Goal: Use online tool/utility: Utilize a website feature to perform a specific function

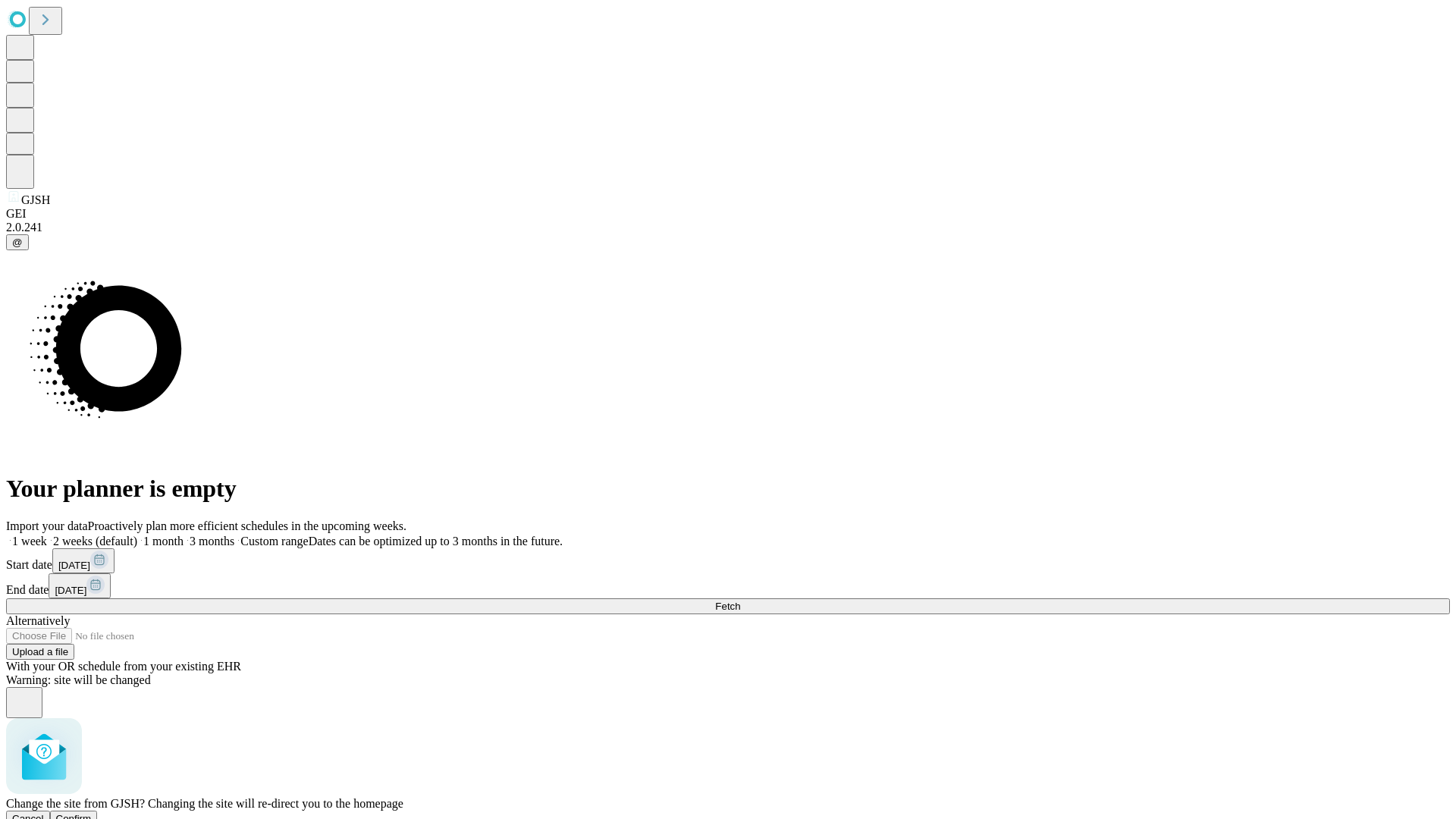
click at [91, 812] on span "Confirm" at bounding box center [74, 818] width 35 height 11
click at [47, 535] on label "1 week" at bounding box center [27, 541] width 41 height 13
click at [740, 601] on span "Fetch" at bounding box center [727, 607] width 25 height 11
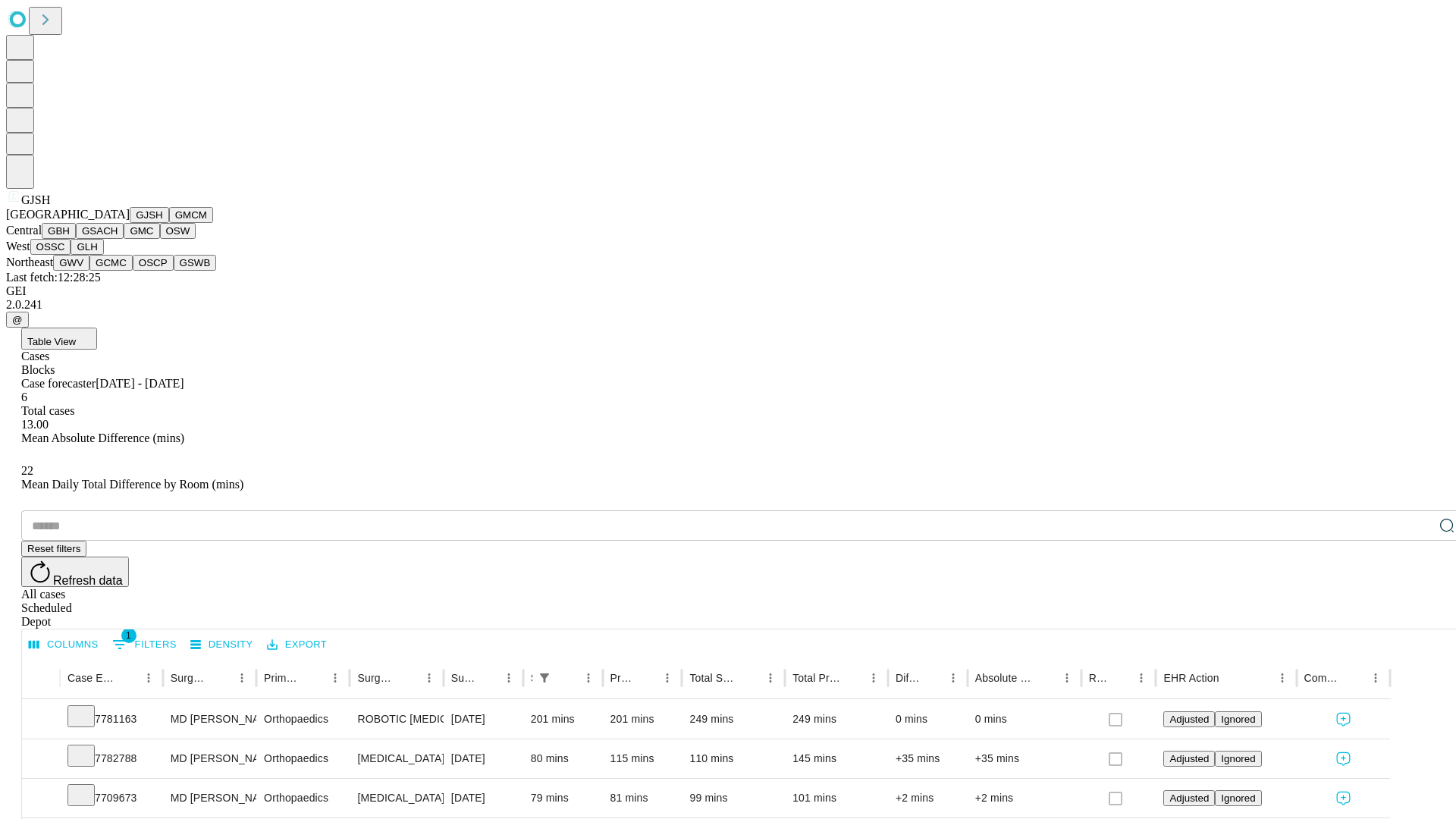
click at [169, 223] on button "GMCM" at bounding box center [190, 214] width 44 height 16
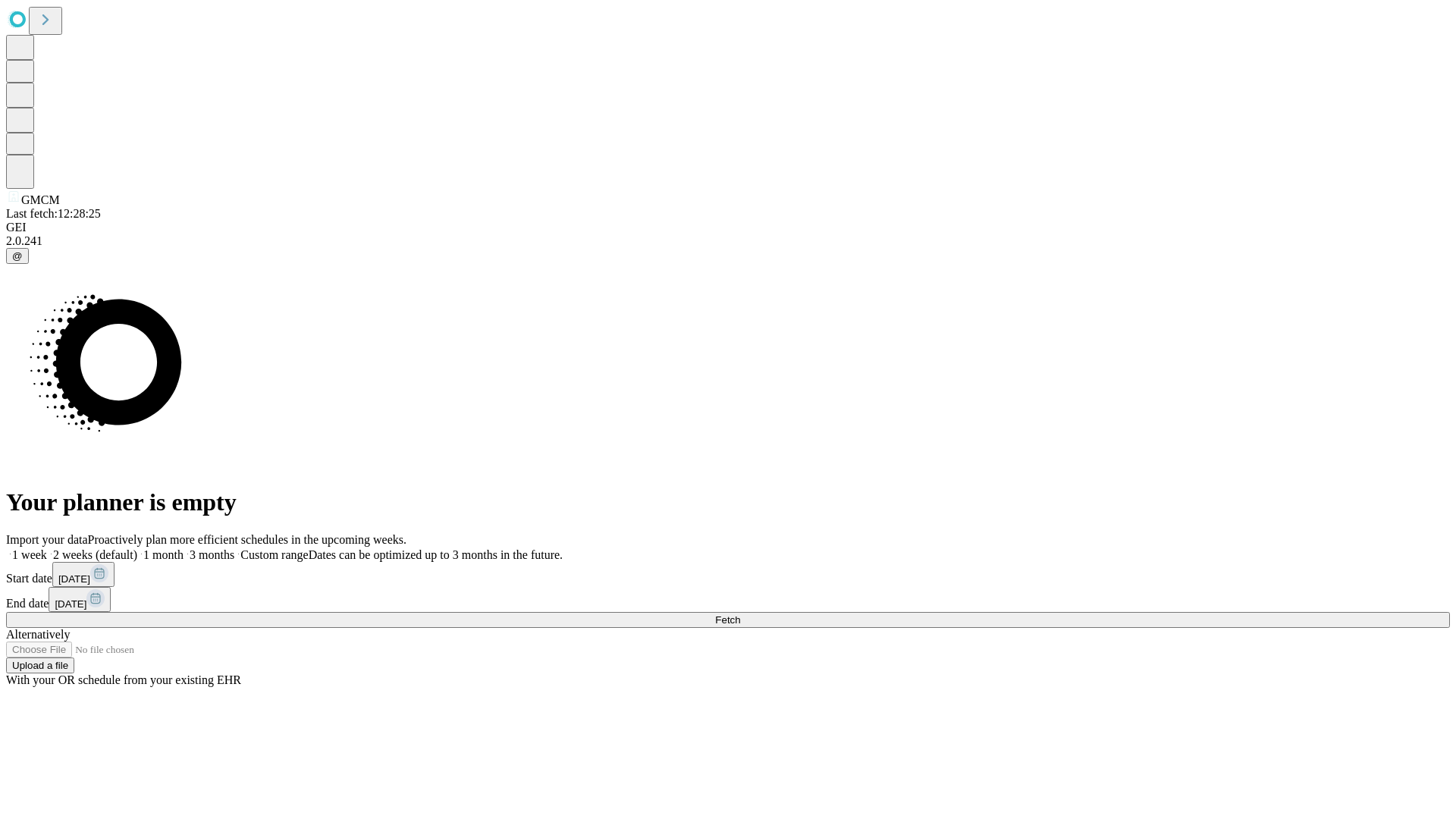
click at [740, 614] on span "Fetch" at bounding box center [727, 620] width 25 height 11
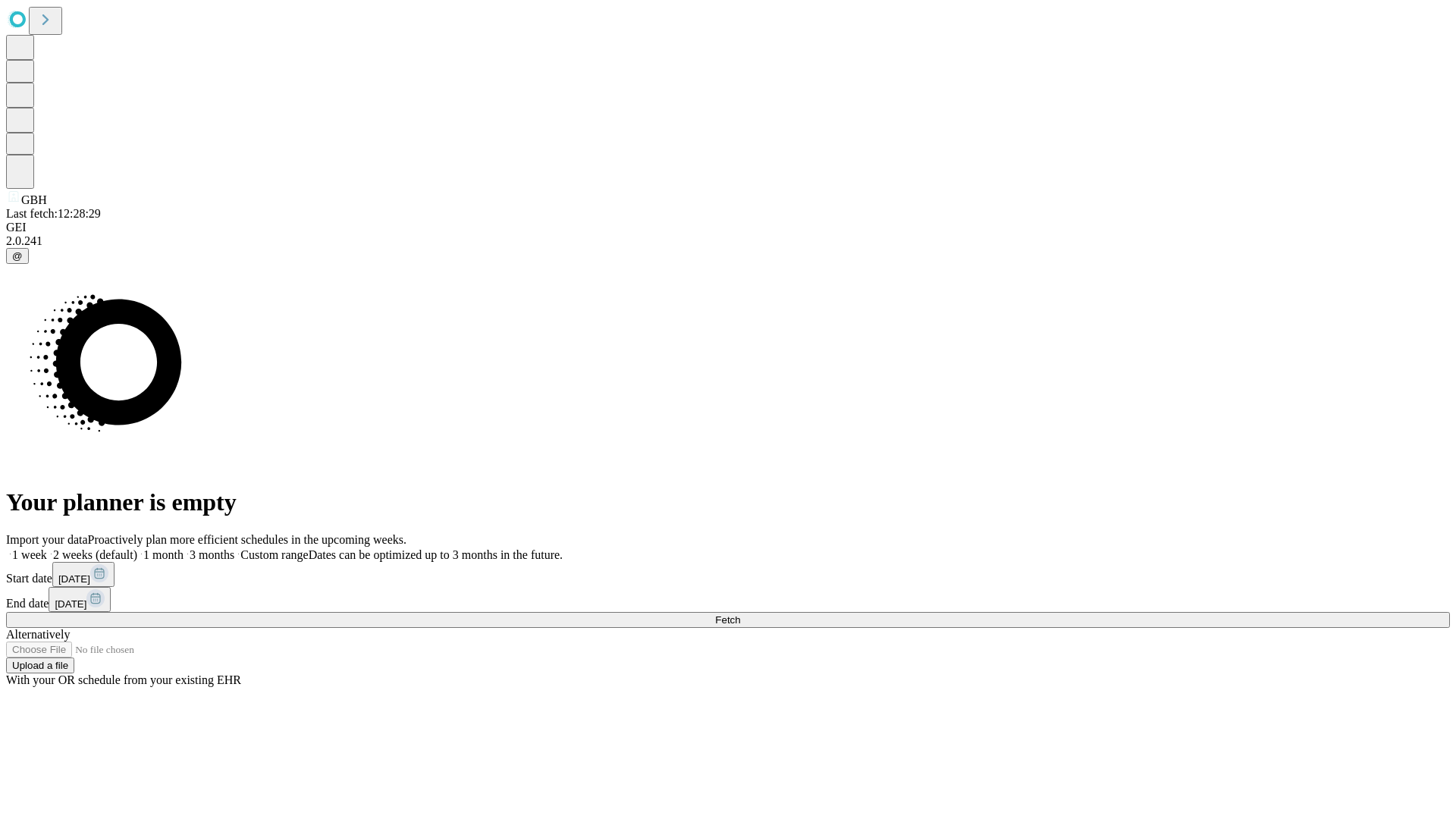
click at [47, 548] on label "1 week" at bounding box center [27, 554] width 41 height 13
click at [740, 614] on span "Fetch" at bounding box center [727, 620] width 25 height 11
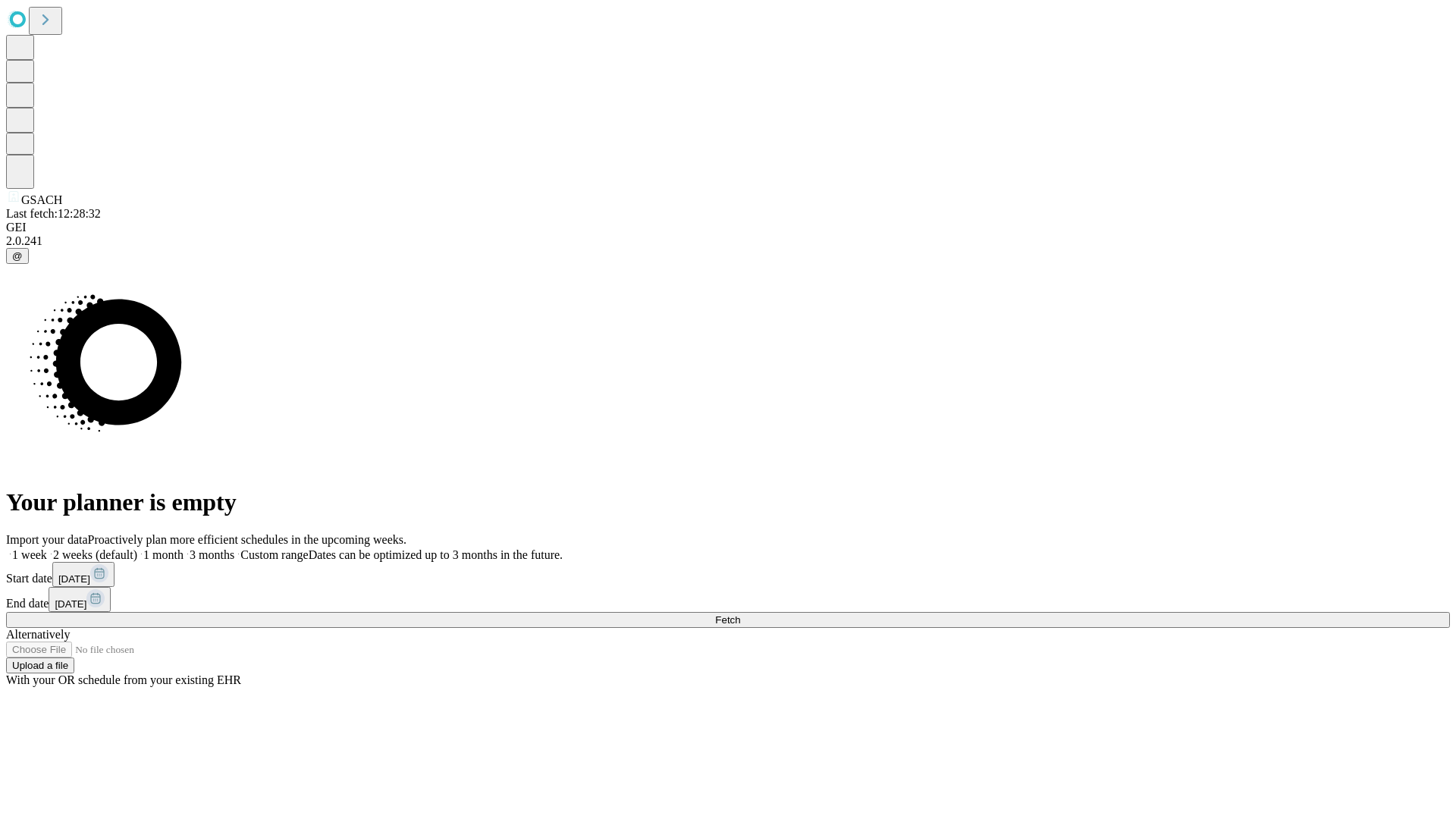
click at [47, 548] on label "1 week" at bounding box center [27, 554] width 41 height 13
click at [740, 614] on span "Fetch" at bounding box center [727, 620] width 25 height 11
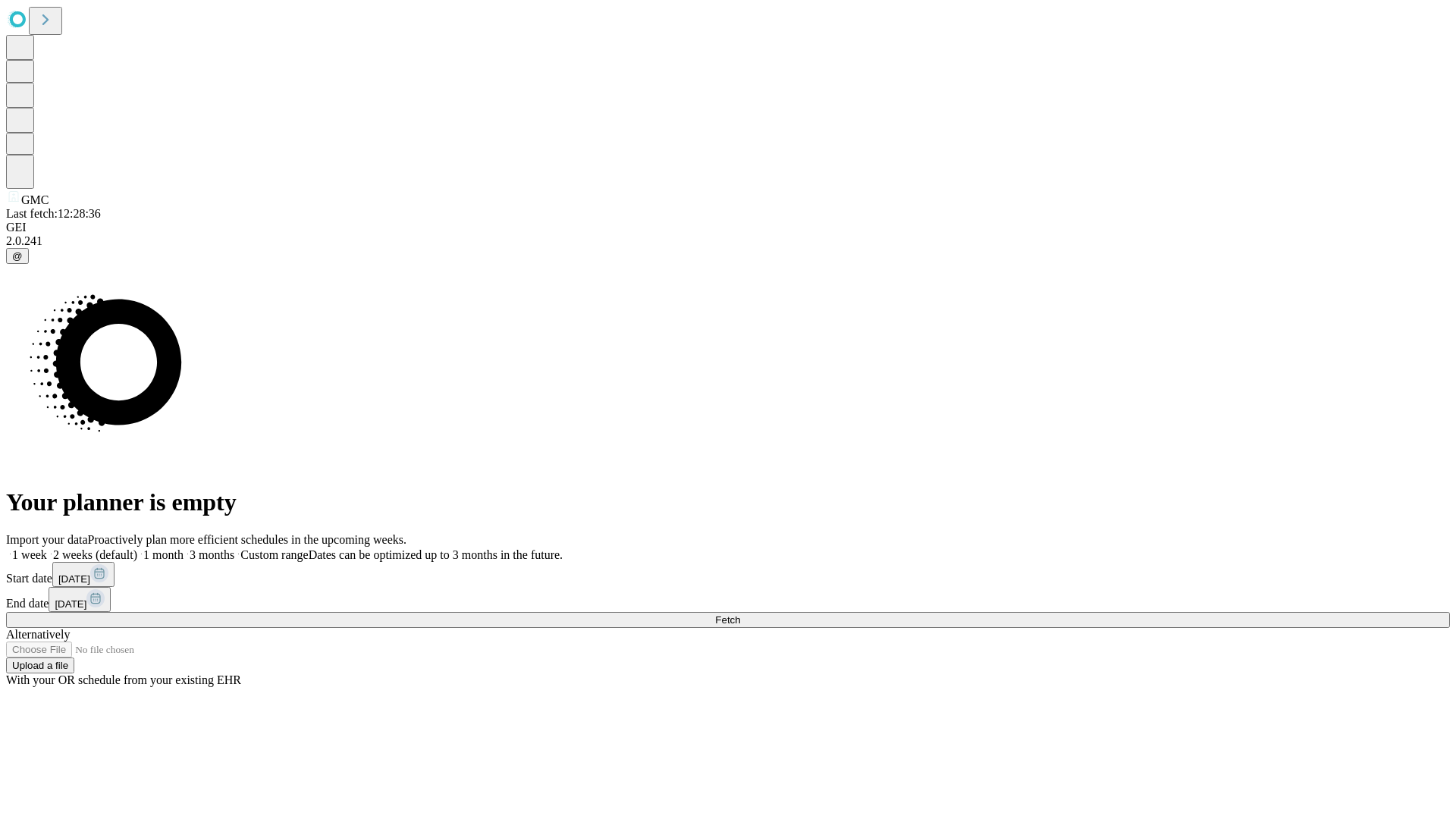
click at [740, 614] on span "Fetch" at bounding box center [727, 620] width 25 height 11
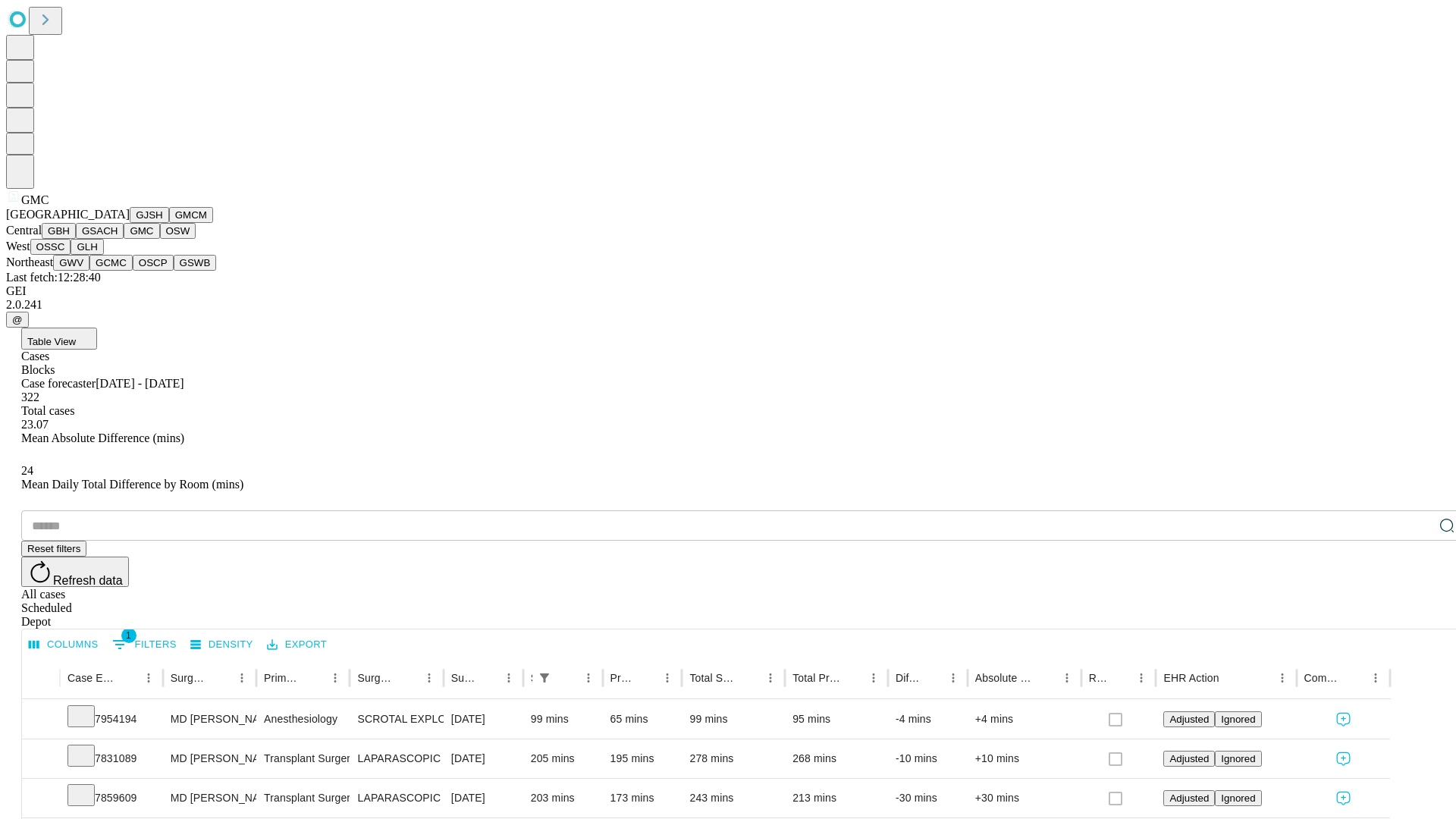
click at [160, 239] on button "OSW" at bounding box center [178, 230] width 36 height 16
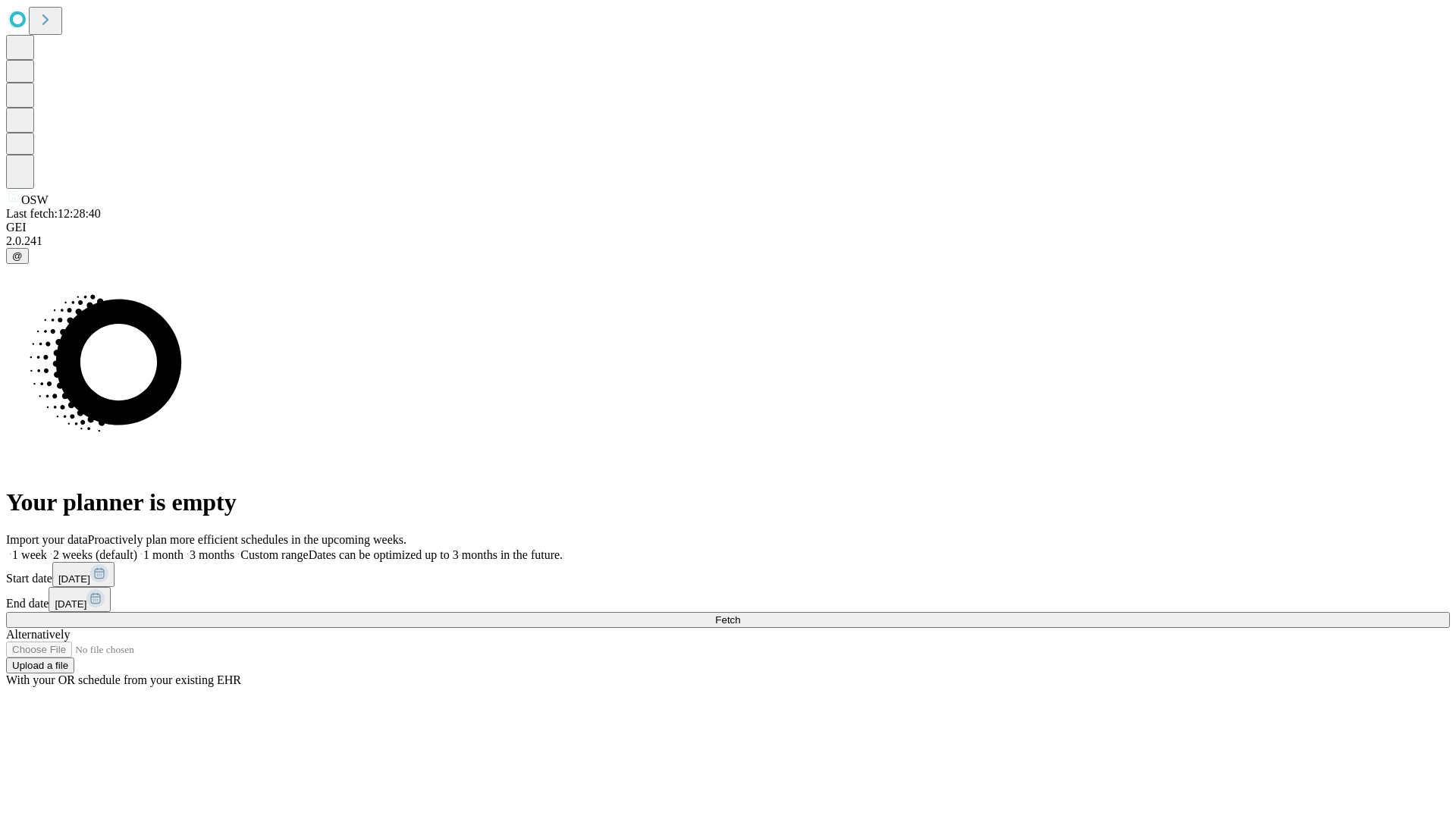
click at [47, 548] on label "1 week" at bounding box center [27, 554] width 41 height 13
click at [740, 614] on span "Fetch" at bounding box center [727, 620] width 25 height 11
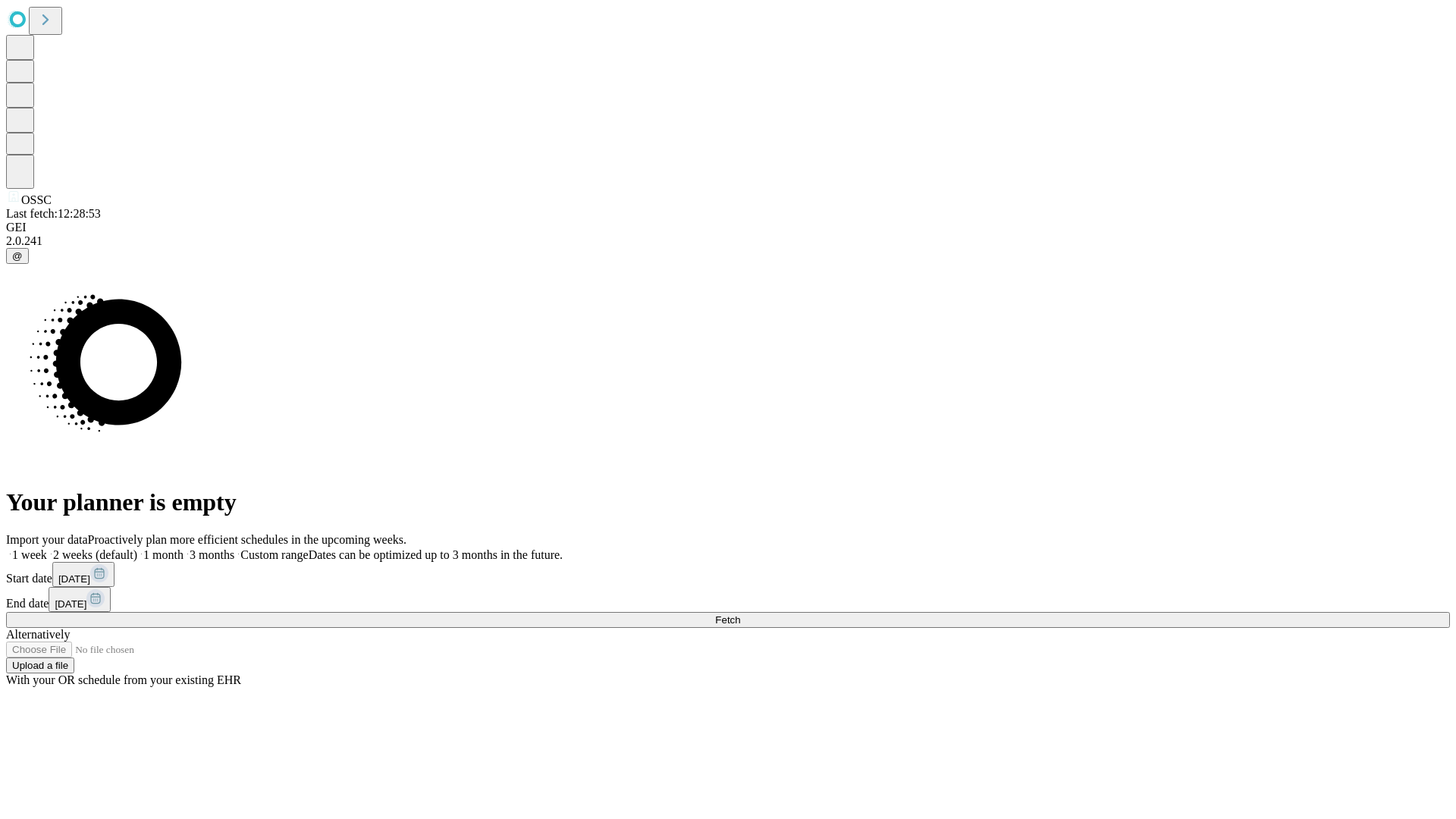
click at [47, 548] on label "1 week" at bounding box center [27, 554] width 41 height 13
click at [740, 614] on span "Fetch" at bounding box center [727, 620] width 25 height 11
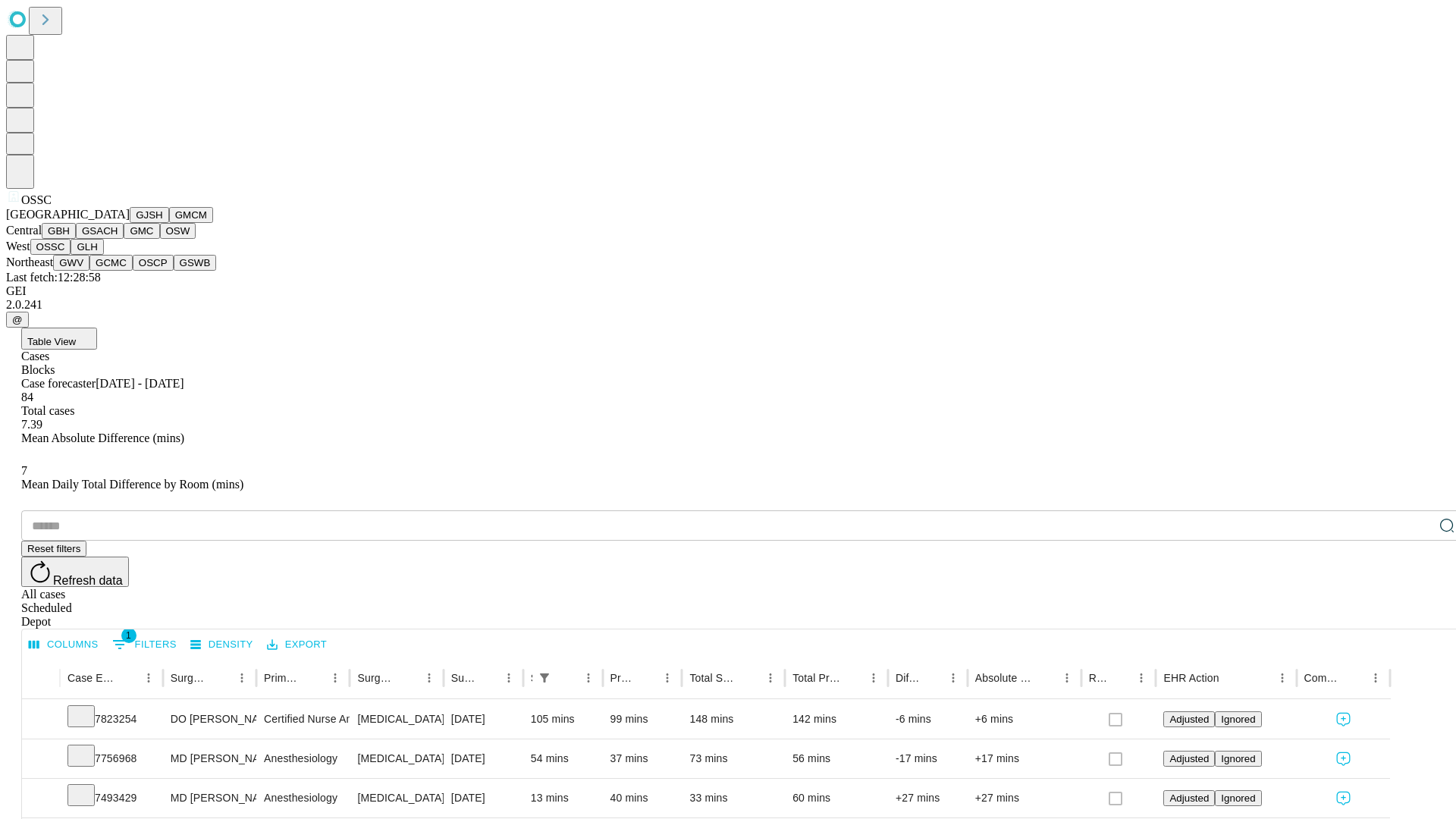
click at [103, 254] on button "GLH" at bounding box center [87, 246] width 33 height 16
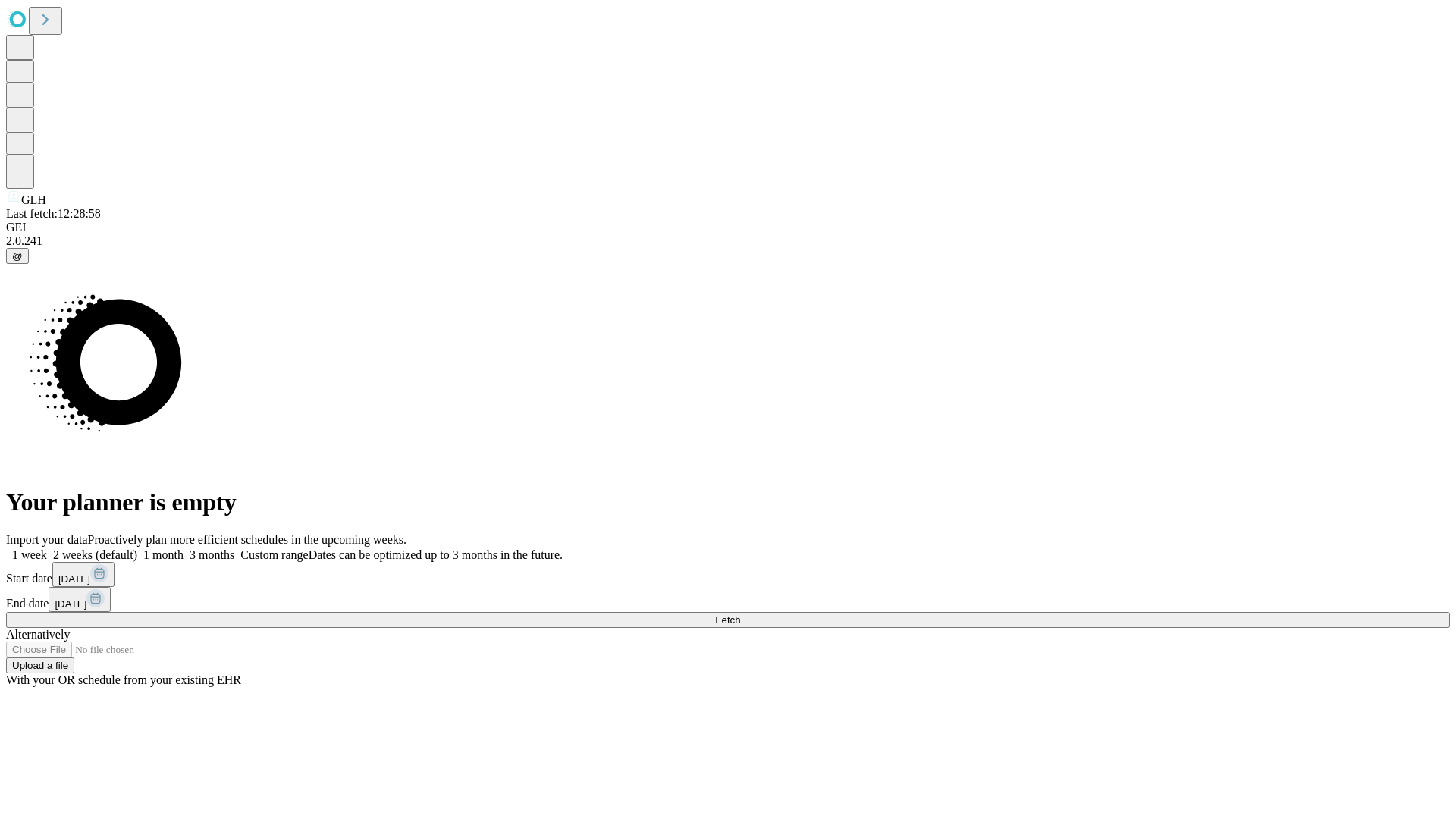
click at [47, 548] on label "1 week" at bounding box center [27, 554] width 41 height 13
click at [740, 614] on span "Fetch" at bounding box center [727, 620] width 25 height 11
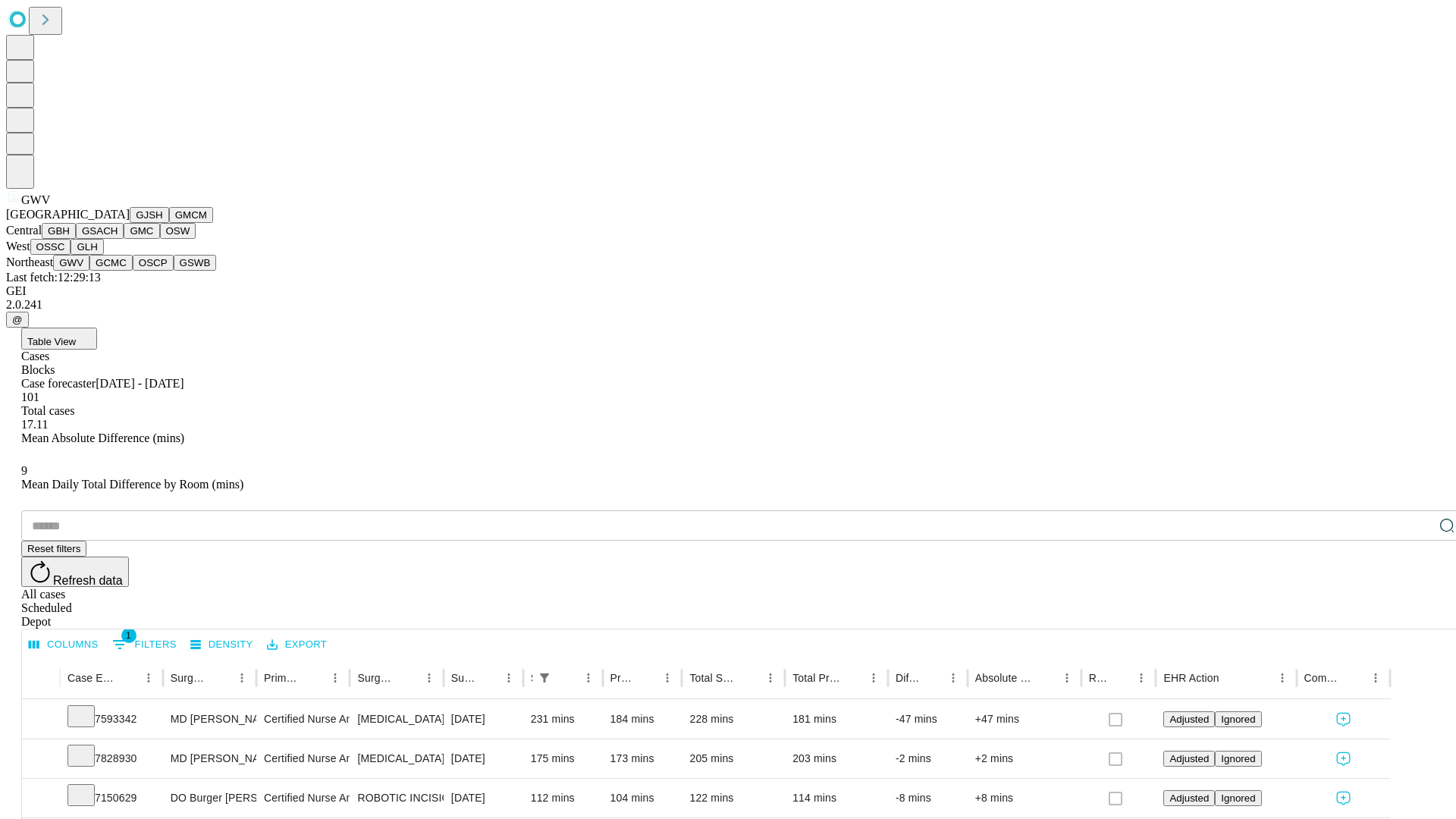
click at [117, 271] on button "GCMC" at bounding box center [111, 262] width 43 height 16
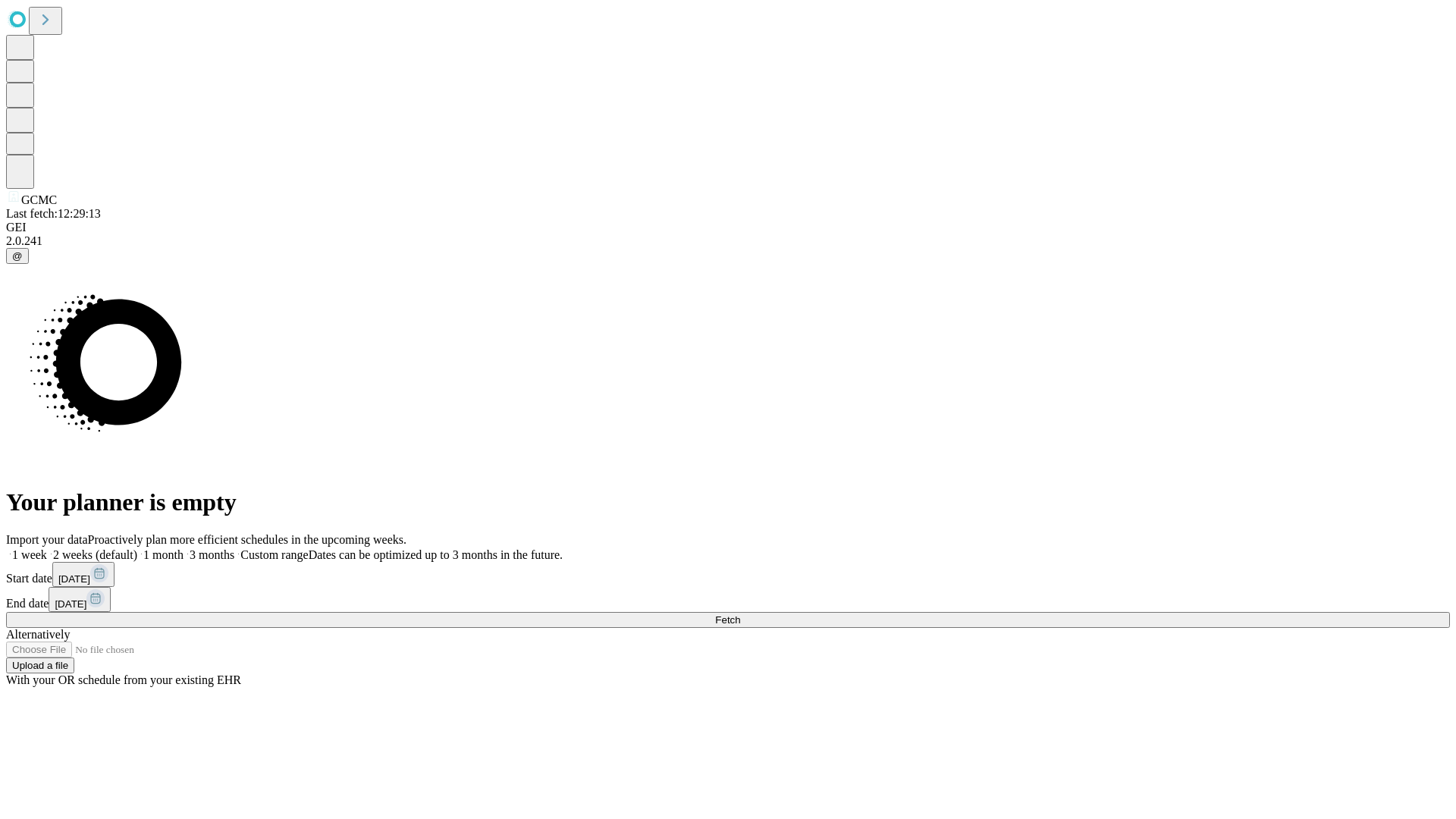
click at [47, 548] on label "1 week" at bounding box center [27, 554] width 41 height 13
click at [740, 614] on span "Fetch" at bounding box center [727, 620] width 25 height 11
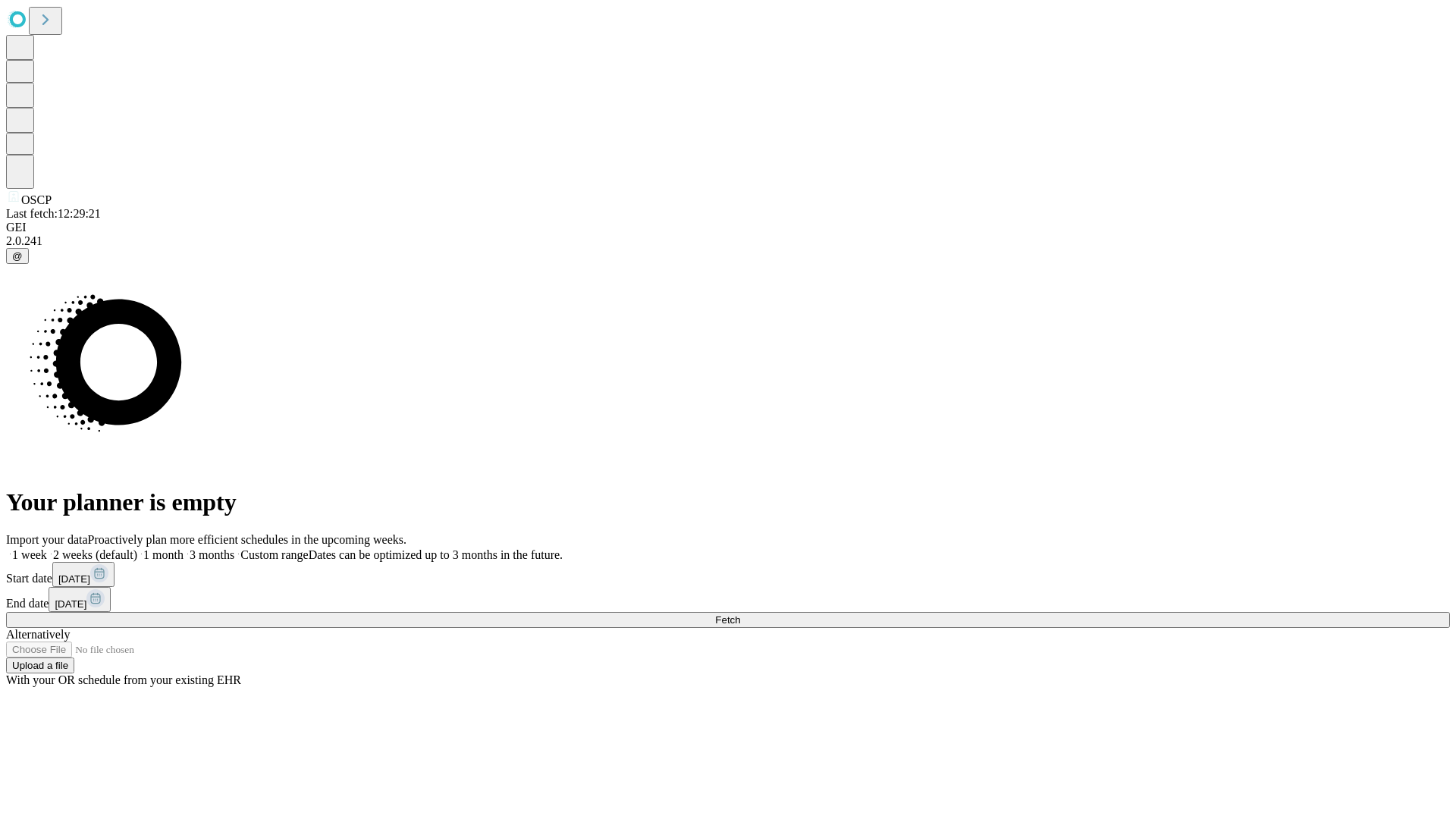
click at [47, 548] on label "1 week" at bounding box center [27, 554] width 41 height 13
click at [740, 614] on span "Fetch" at bounding box center [727, 620] width 25 height 11
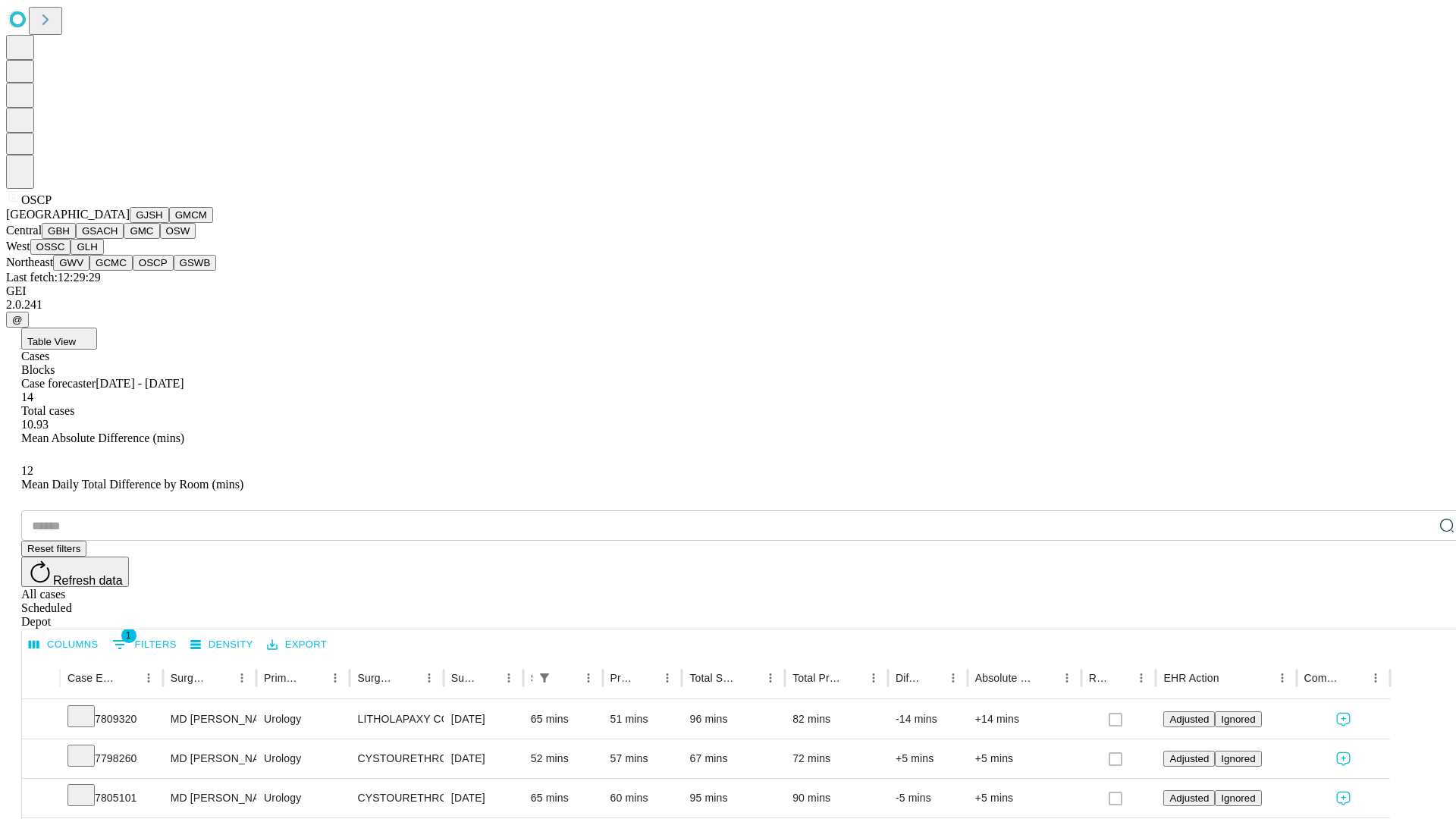
click at [173, 271] on button "GSWB" at bounding box center [195, 262] width 43 height 16
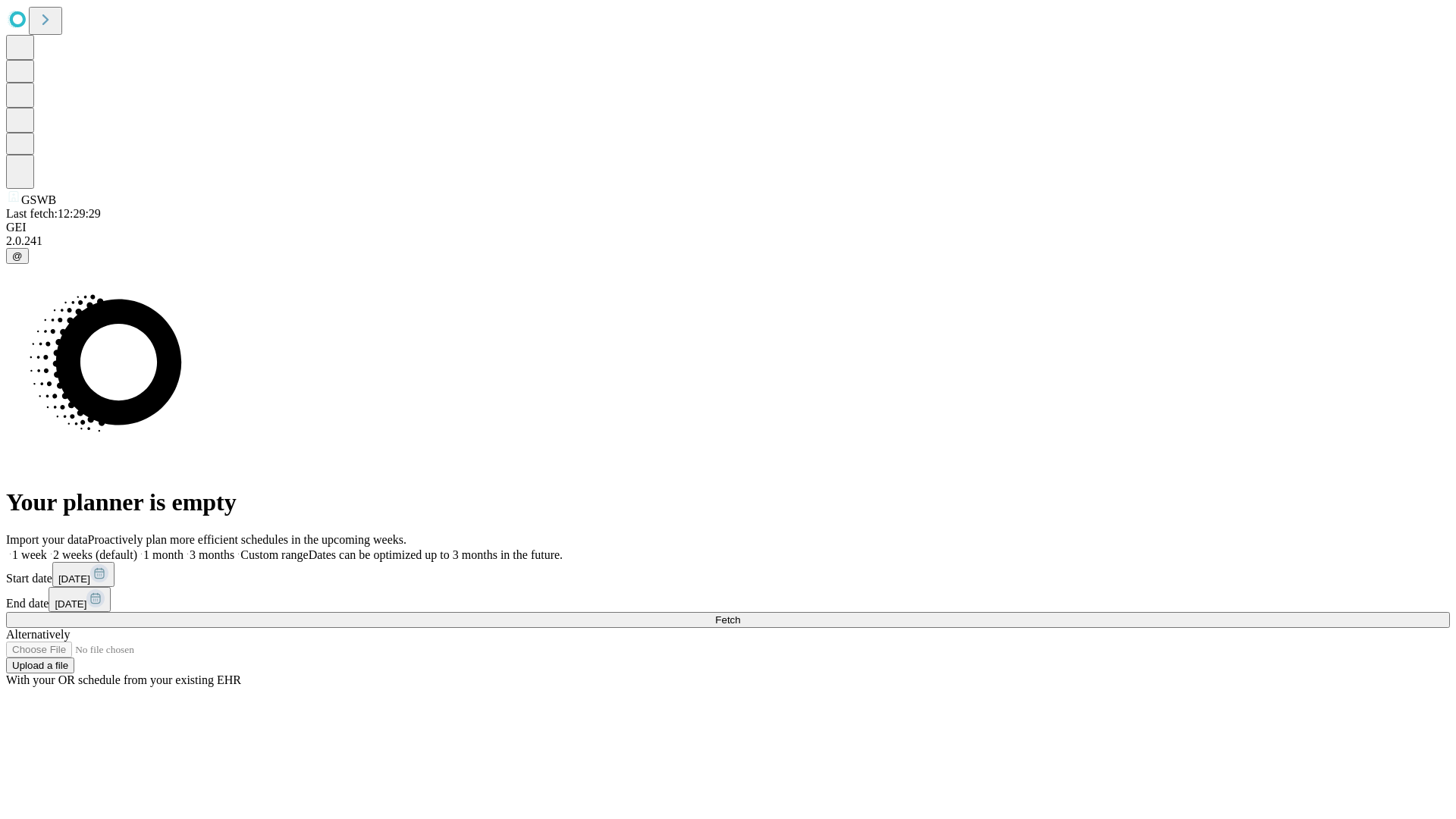
click at [47, 548] on label "1 week" at bounding box center [27, 554] width 41 height 13
click at [740, 614] on span "Fetch" at bounding box center [727, 620] width 25 height 11
